Goal: Check status: Check status

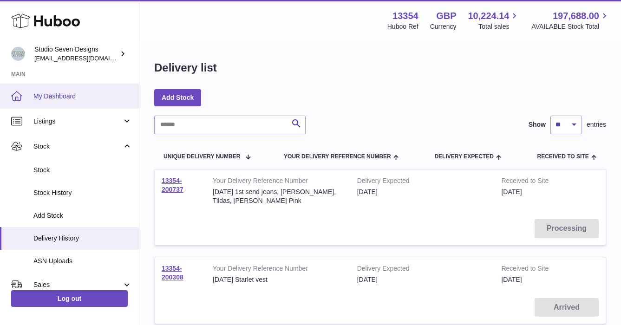
click at [62, 95] on span "My Dashboard" at bounding box center [82, 96] width 99 height 9
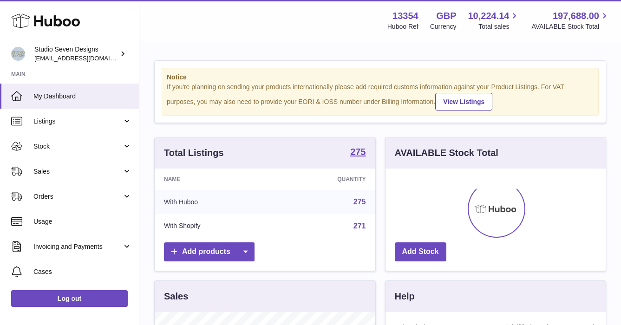
scroll to position [145, 220]
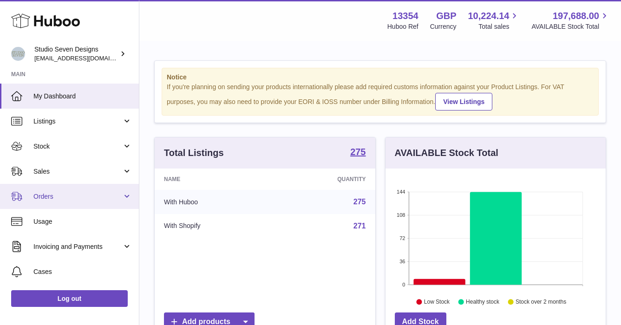
click at [49, 198] on span "Orders" at bounding box center [77, 196] width 89 height 9
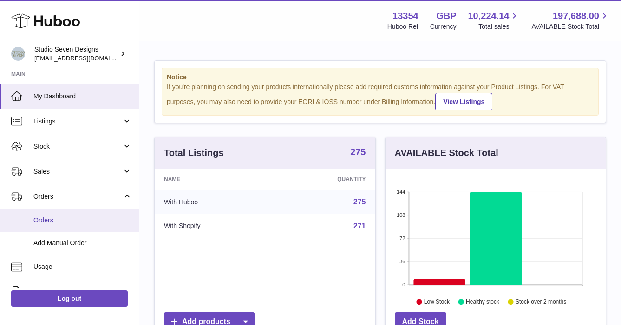
click at [53, 222] on span "Orders" at bounding box center [82, 220] width 99 height 9
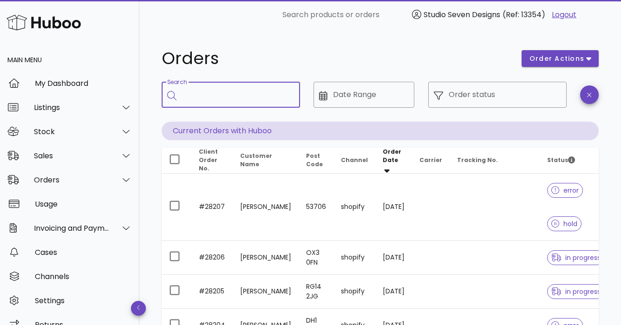
click at [211, 100] on input "Search" at bounding box center [237, 94] width 111 height 15
type input "*****"
